Goal: Find specific page/section

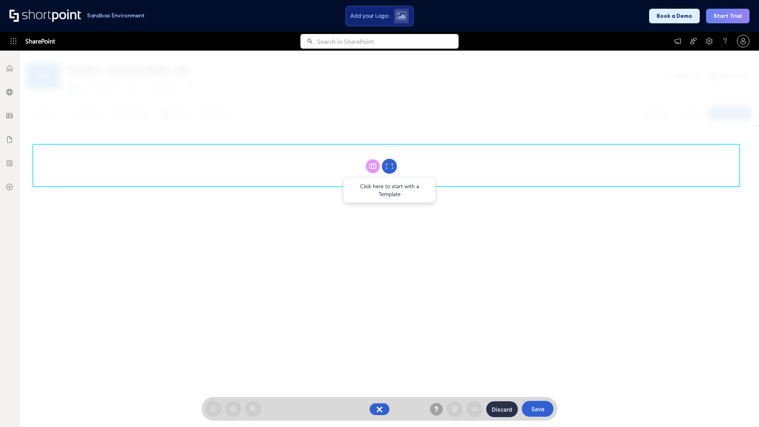
click at [390, 166] on circle at bounding box center [389, 166] width 15 height 15
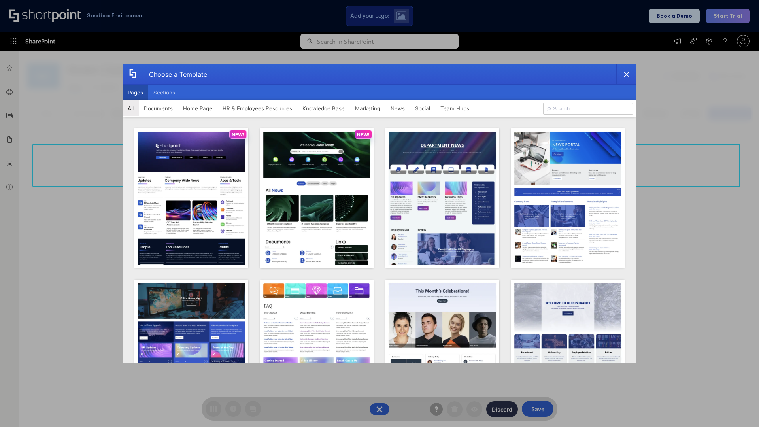
click at [135, 93] on button "Pages" at bounding box center [136, 93] width 26 height 16
type input "Together"
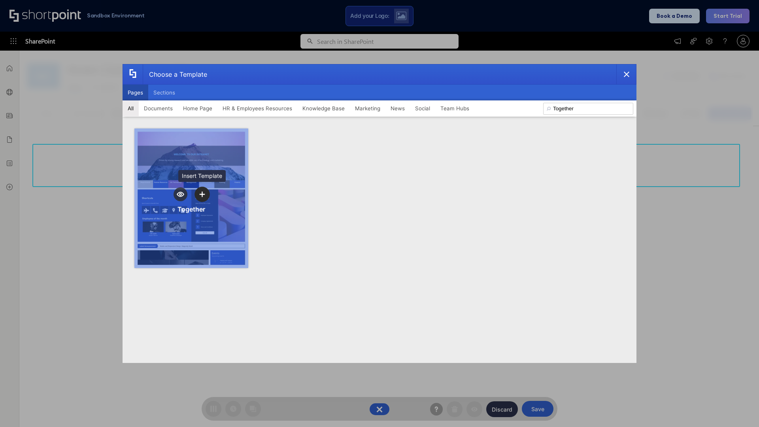
click at [202, 194] on icon "template selector" at bounding box center [202, 194] width 6 height 6
